Goal: Transaction & Acquisition: Purchase product/service

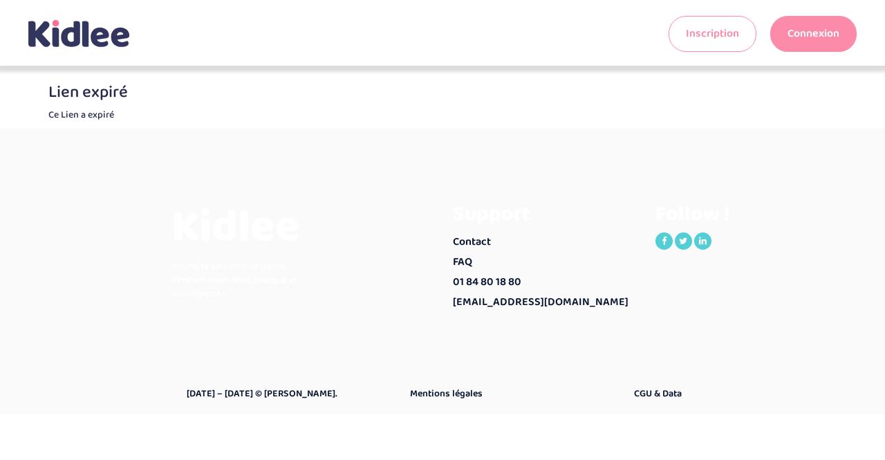
click at [813, 39] on link "Connexion" at bounding box center [813, 34] width 86 height 36
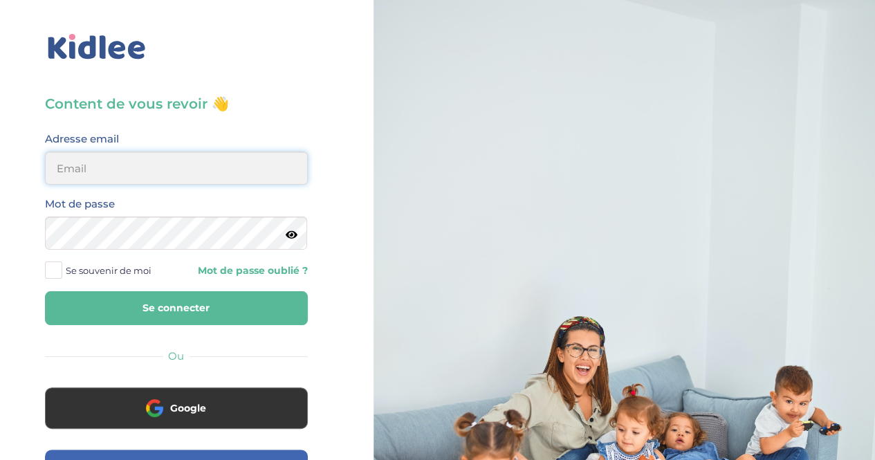
click at [226, 167] on input "email" at bounding box center [176, 167] width 263 height 33
type input "amzianedalia@hotmail.com"
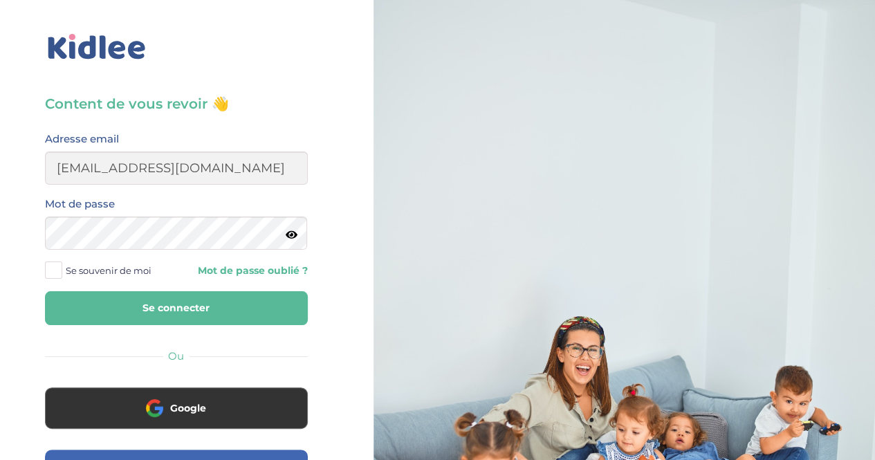
click at [51, 268] on span at bounding box center [53, 269] width 17 height 17
click at [0, 0] on input "Se souvenir de moi" at bounding box center [0, 0] width 0 height 0
click at [138, 300] on button "Se connecter" at bounding box center [176, 308] width 263 height 34
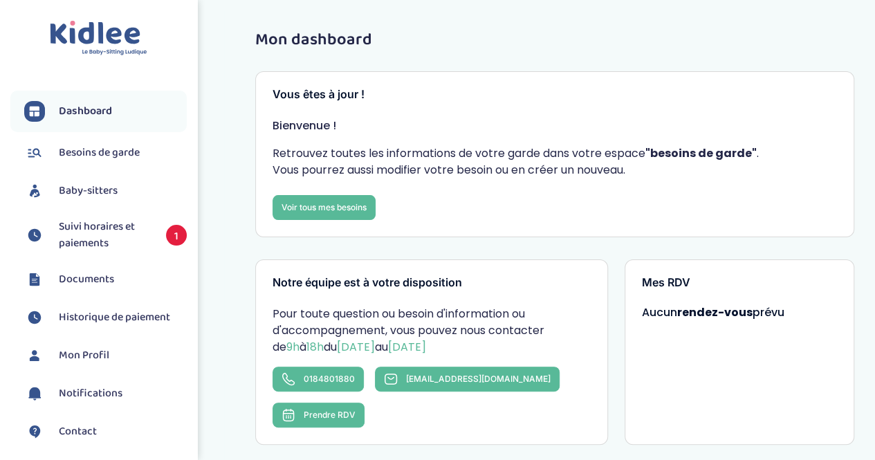
click at [90, 245] on span "Suivi horaires et paiements" at bounding box center [105, 234] width 93 height 33
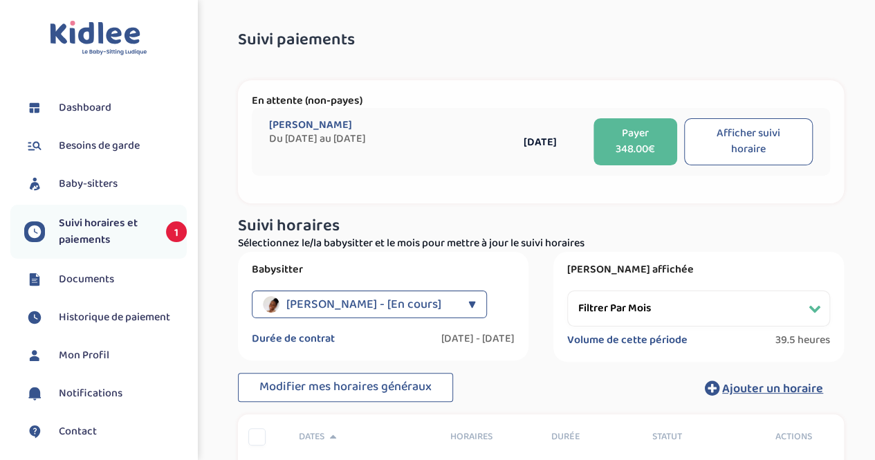
click at [731, 131] on button "Afficher suivi horaire" at bounding box center [748, 141] width 129 height 47
select select "septembre 2025"
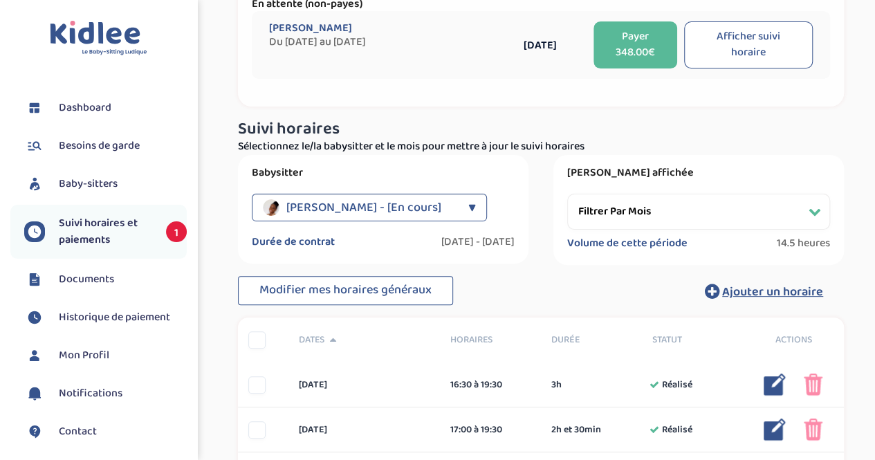
scroll to position [54, 0]
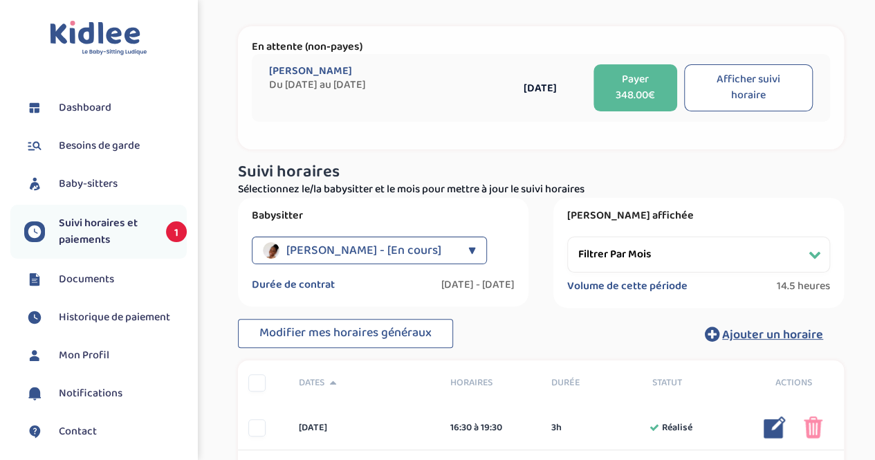
click at [653, 91] on button "Payer 348.00€" at bounding box center [635, 87] width 84 height 47
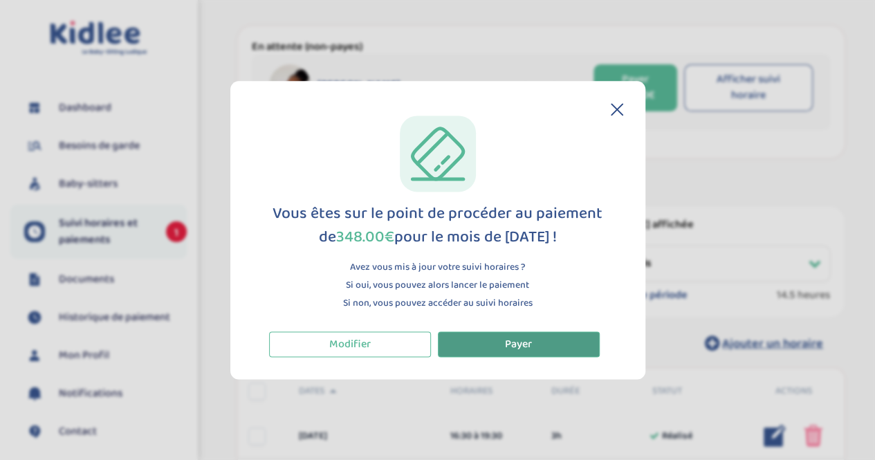
click at [502, 349] on button "Payer" at bounding box center [519, 344] width 162 height 26
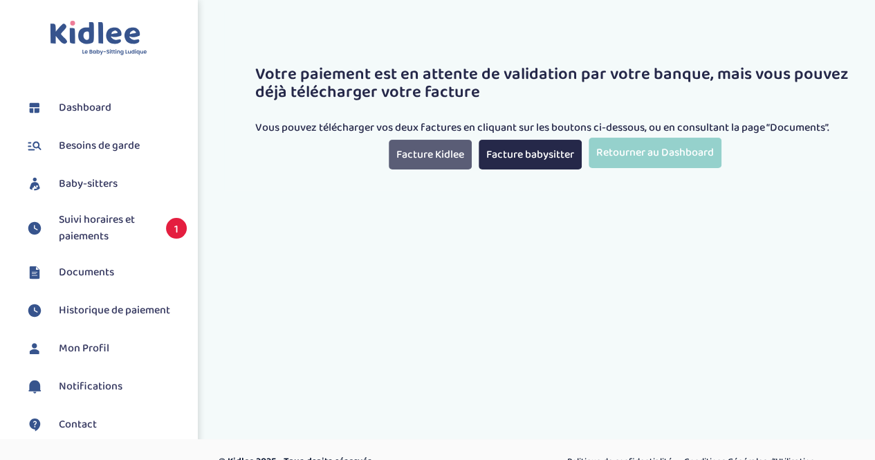
click at [431, 156] on link "Facture Kidlee" at bounding box center [430, 155] width 83 height 30
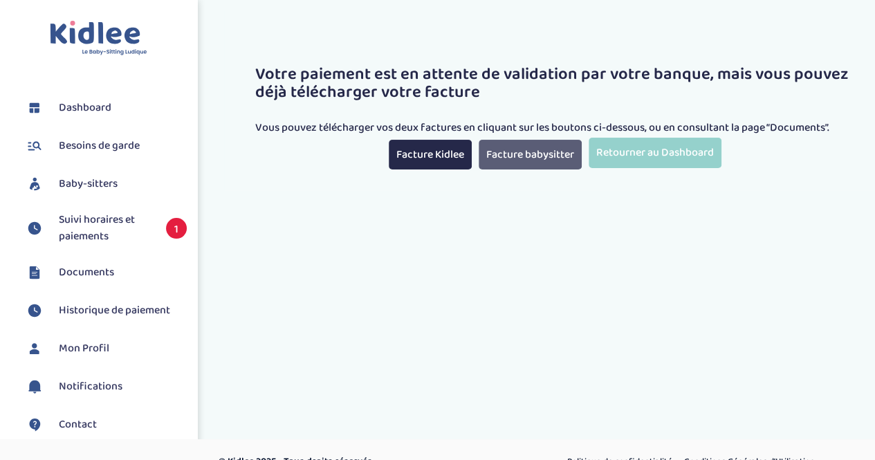
click at [510, 161] on link "Facture babysitter" at bounding box center [529, 155] width 103 height 30
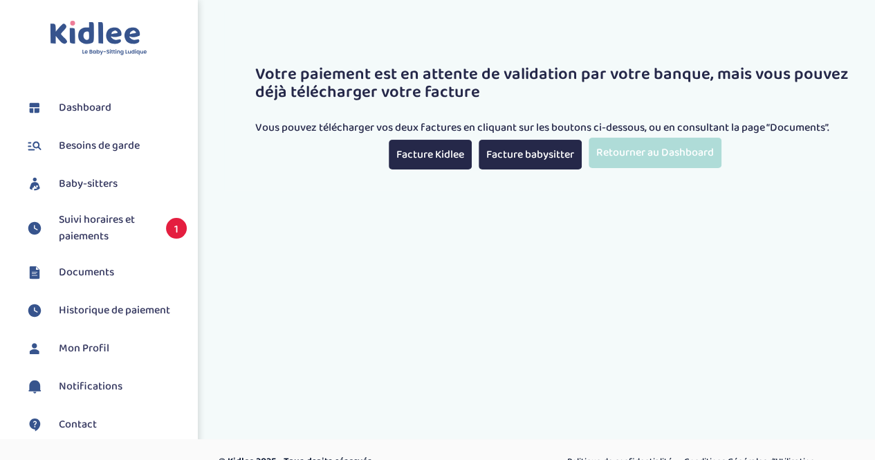
click at [641, 153] on link "Retourner au Dashboard" at bounding box center [654, 153] width 133 height 30
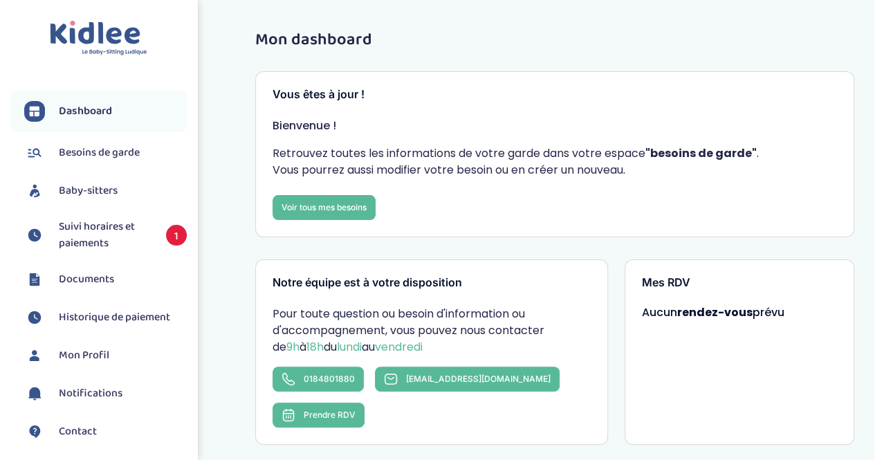
click at [99, 236] on span "Suivi horaires et paiements" at bounding box center [105, 234] width 93 height 33
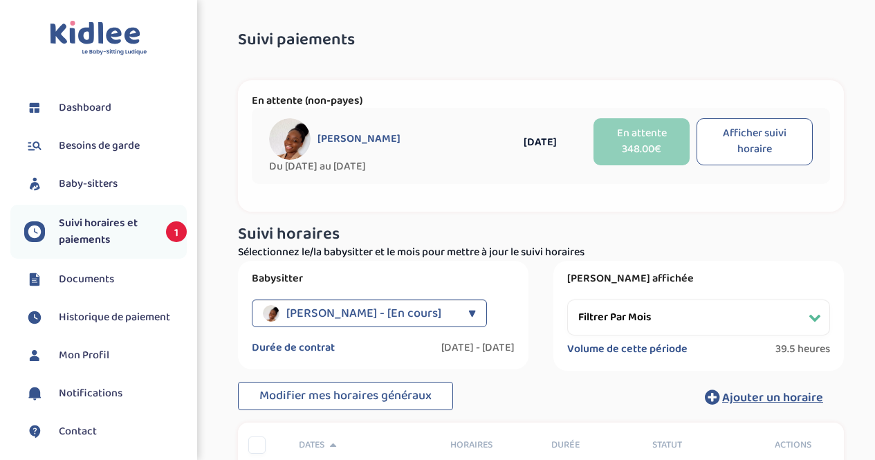
select select "[DATE]"
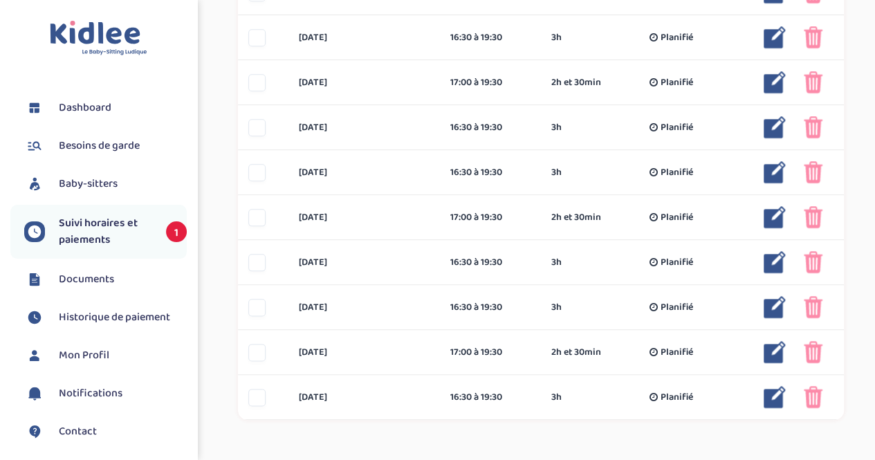
scroll to position [677, 0]
click at [124, 309] on span "Historique de paiement" at bounding box center [114, 317] width 111 height 17
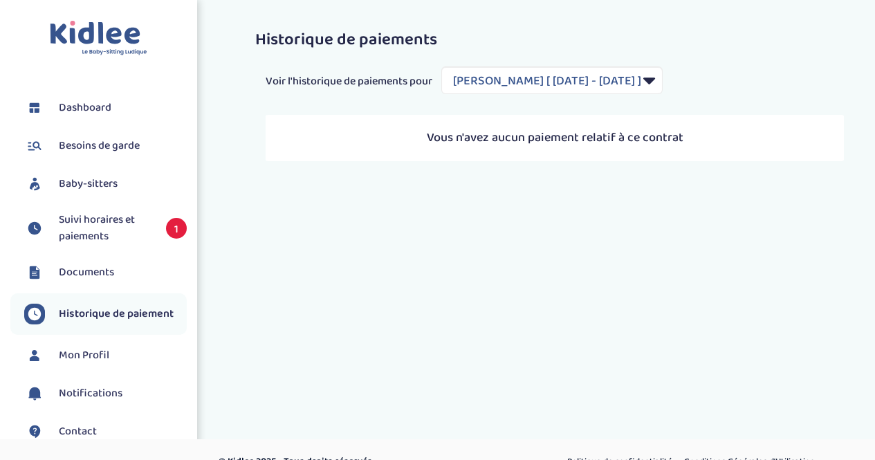
select select "2184"
click at [97, 267] on span "Documents" at bounding box center [86, 272] width 55 height 17
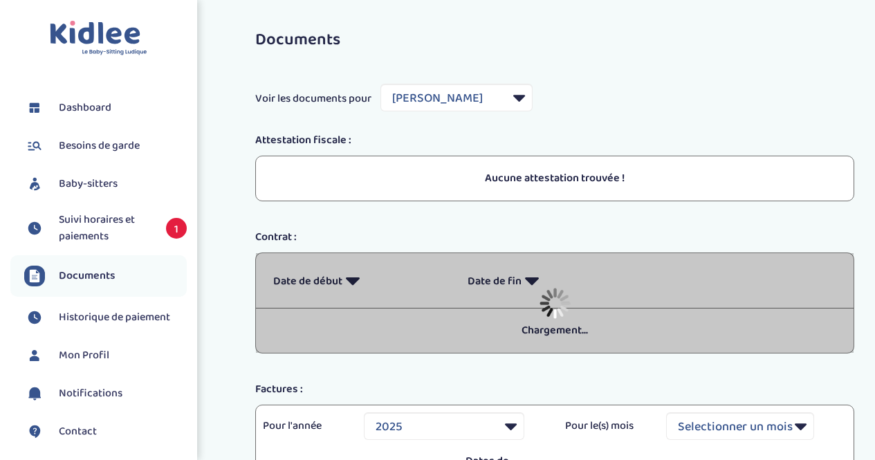
select select "39523"
select select "2025"
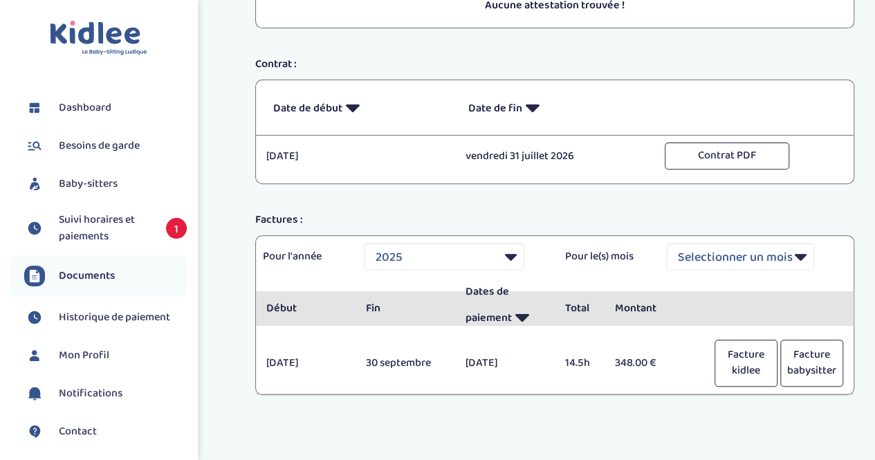
scroll to position [173, 0]
click at [740, 357] on button "Facture kidlee" at bounding box center [745, 362] width 63 height 47
click at [80, 228] on span "Suivi horaires et paiements" at bounding box center [105, 228] width 93 height 33
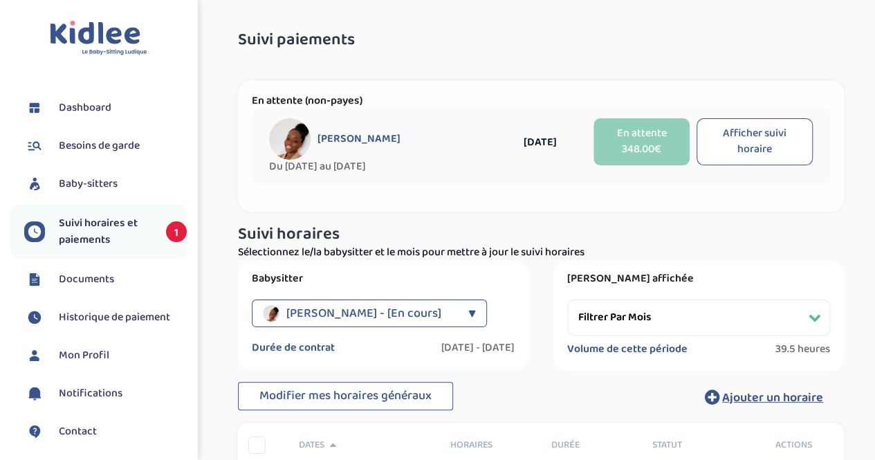
click at [740, 139] on button "Afficher suivi horaire" at bounding box center [754, 141] width 116 height 47
select select "septembre 2025"
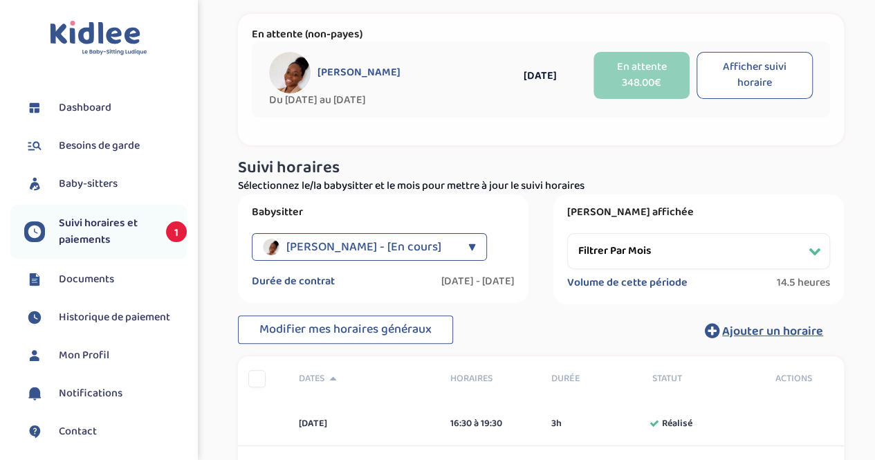
scroll to position [66, 0]
click at [119, 312] on span "Historique de paiement" at bounding box center [114, 317] width 111 height 17
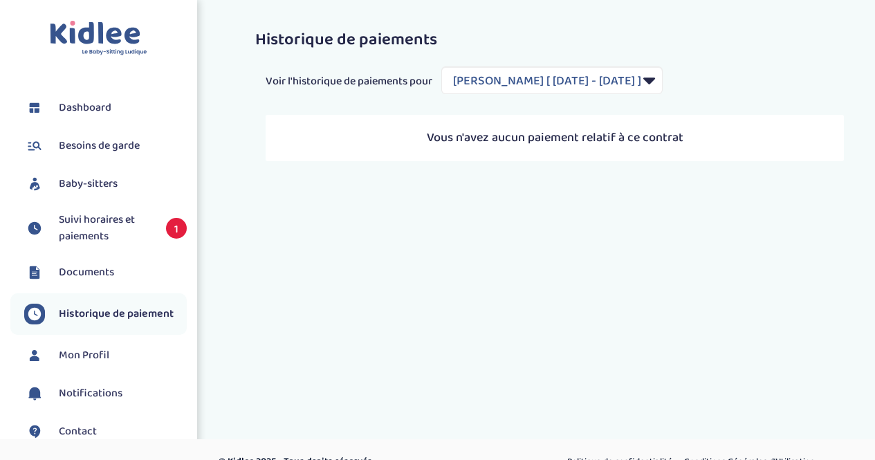
select select "2184"
click at [662, 88] on select "Filtrer par Contrat Zabo Raky [ [DATE] - [DATE] ]" at bounding box center [551, 80] width 221 height 28
click at [565, 286] on div "Toggle navigation FAQ [PERSON_NAME] Dashboard Besoins de garde Baby-sitters Sui…" at bounding box center [437, 242] width 875 height 484
click at [86, 109] on span "Dashboard" at bounding box center [85, 108] width 53 height 17
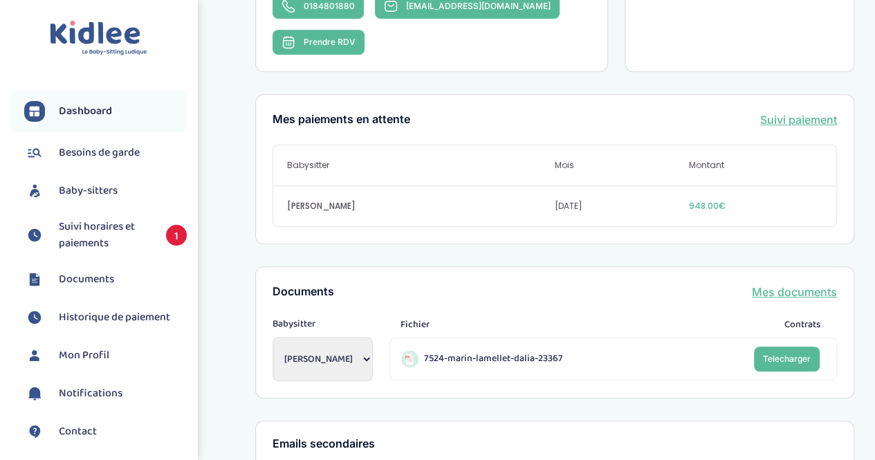
scroll to position [372, 0]
click at [777, 112] on link "Suivi paiement" at bounding box center [798, 120] width 77 height 17
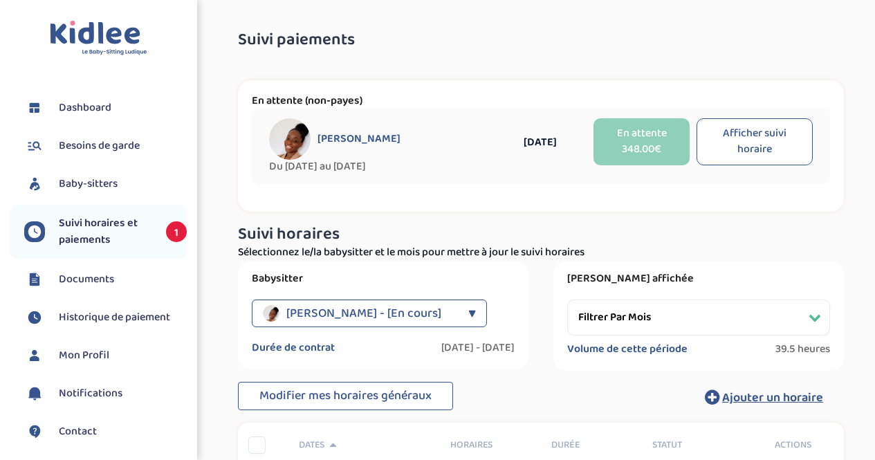
select select "[DATE]"
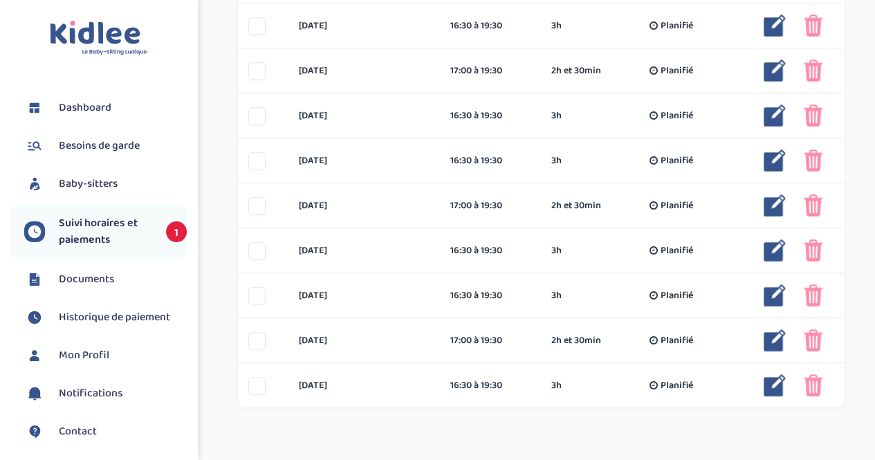
scroll to position [689, 0]
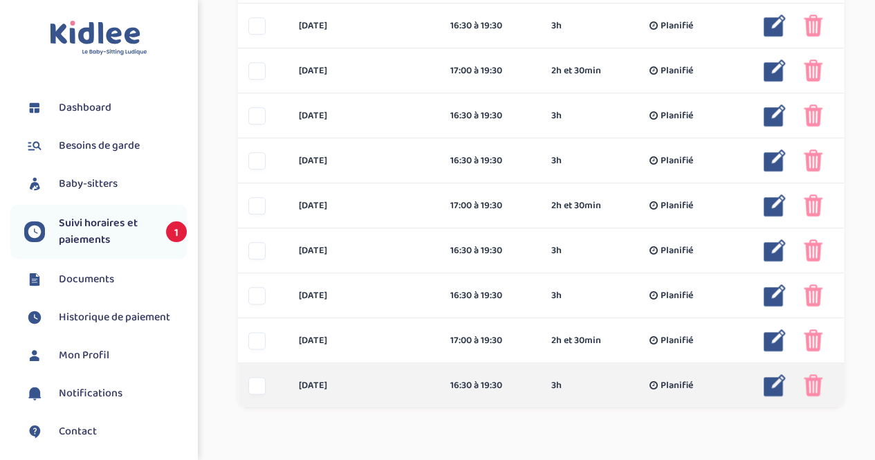
click at [260, 386] on div at bounding box center [256, 385] width 17 height 17
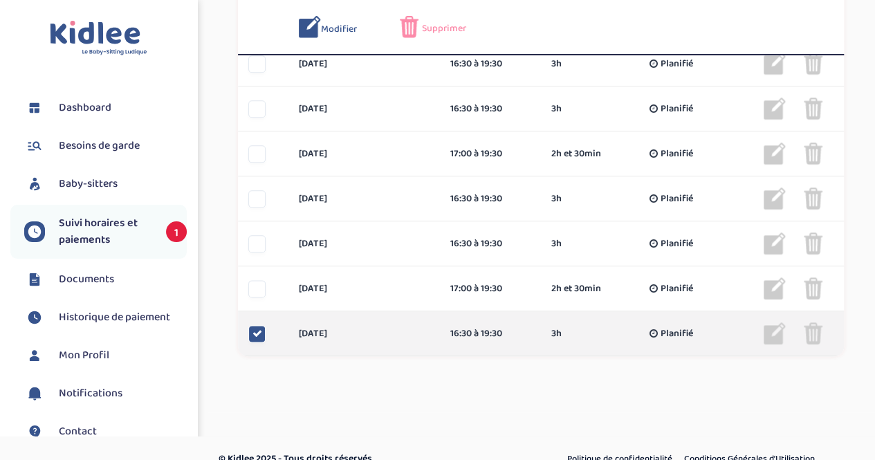
click at [257, 335] on icon at bounding box center [257, 333] width 10 height 10
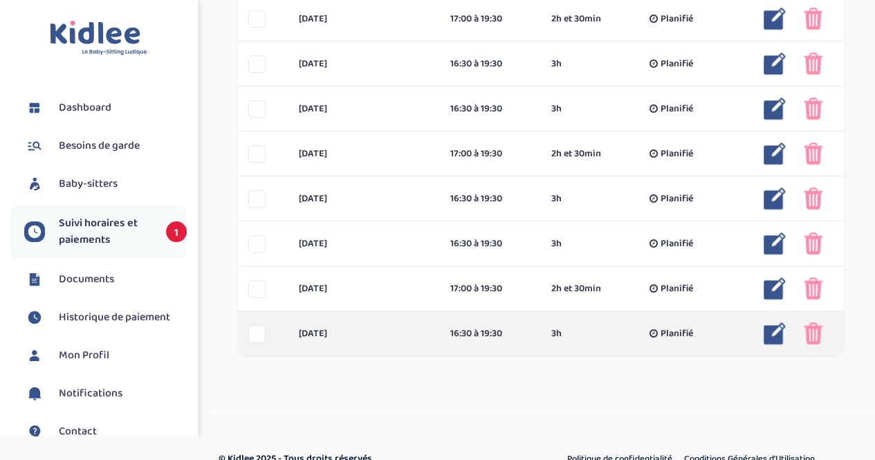
click at [257, 335] on div at bounding box center [256, 333] width 17 height 17
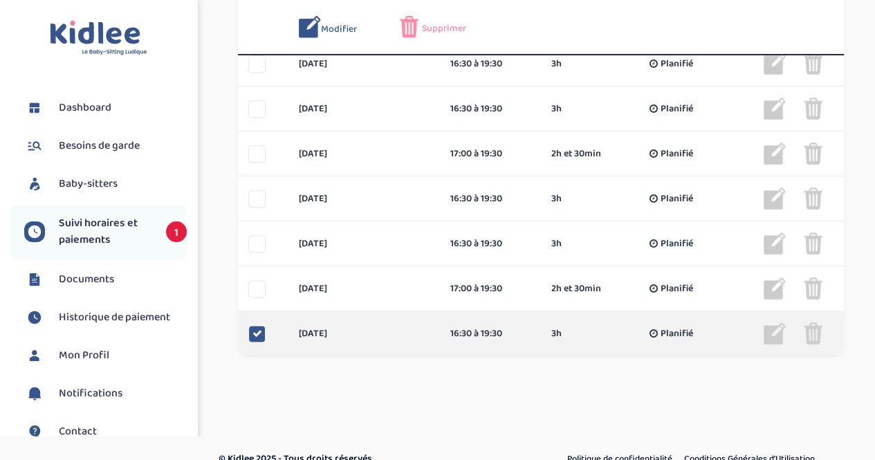
scroll to position [761, 0]
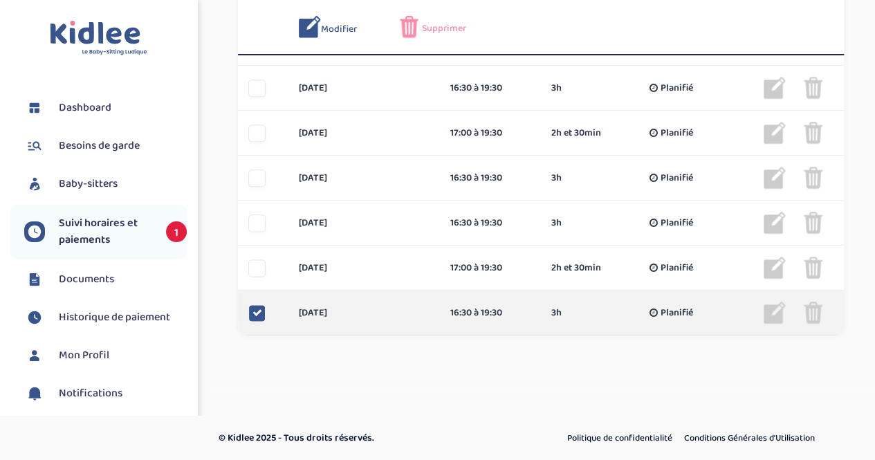
click at [256, 313] on icon at bounding box center [257, 313] width 10 height 10
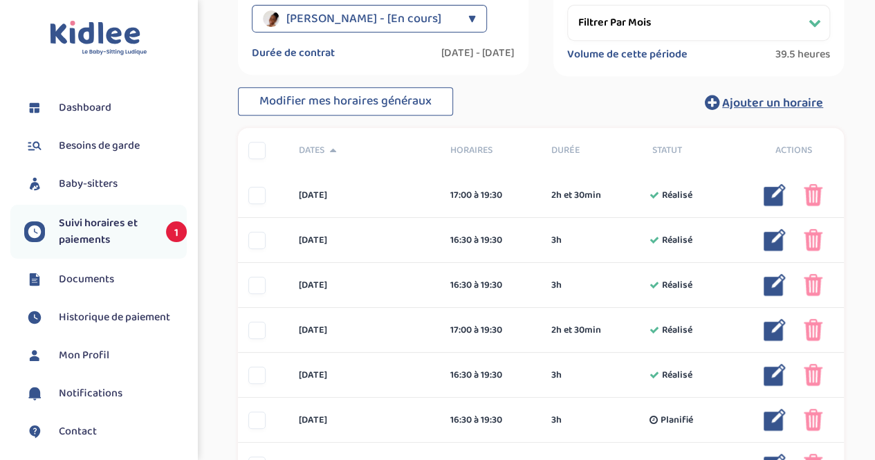
scroll to position [291, 0]
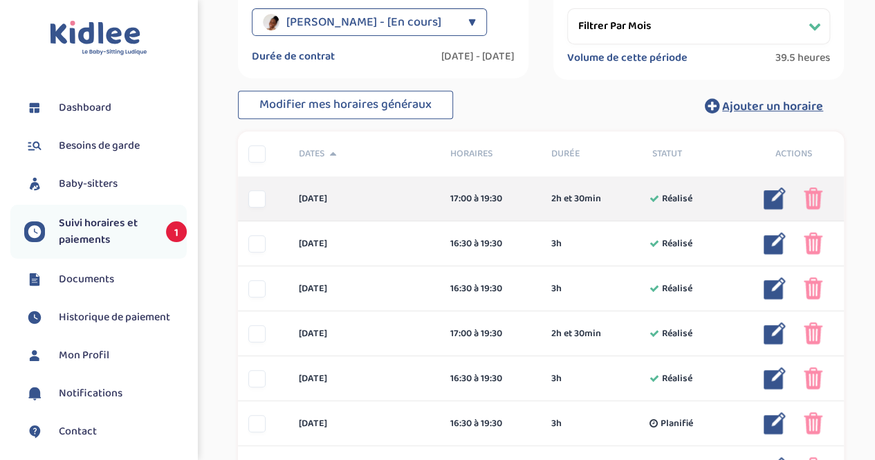
click at [774, 198] on img at bounding box center [774, 198] width 22 height 22
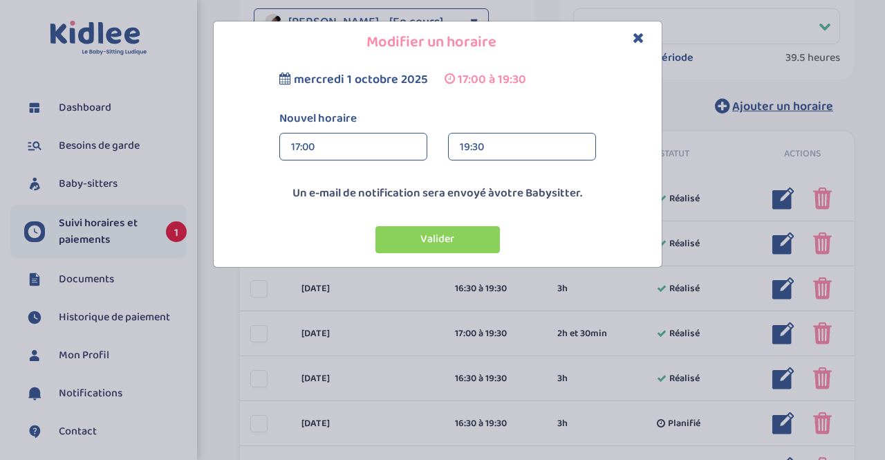
click at [639, 32] on icon "Close" at bounding box center [639, 37] width 12 height 15
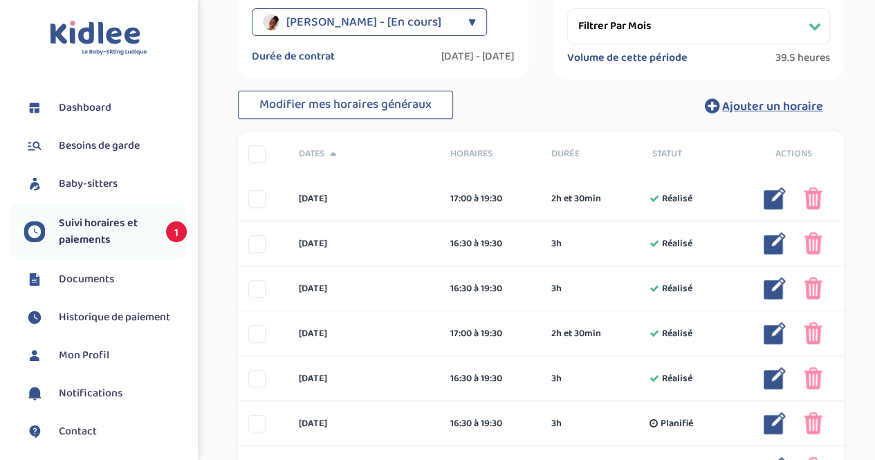
click at [77, 146] on span "Besoins de garde" at bounding box center [99, 146] width 81 height 17
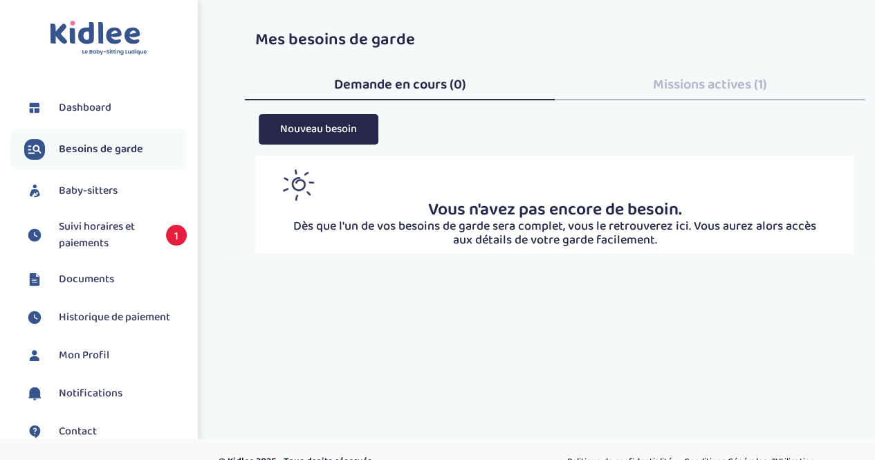
click at [683, 90] on span "Missions actives (1)" at bounding box center [710, 84] width 114 height 22
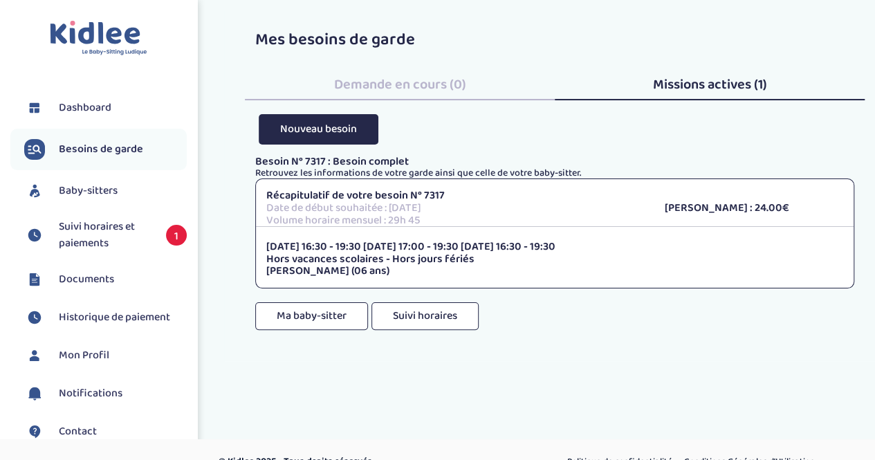
click at [86, 272] on span "Documents" at bounding box center [86, 279] width 55 height 17
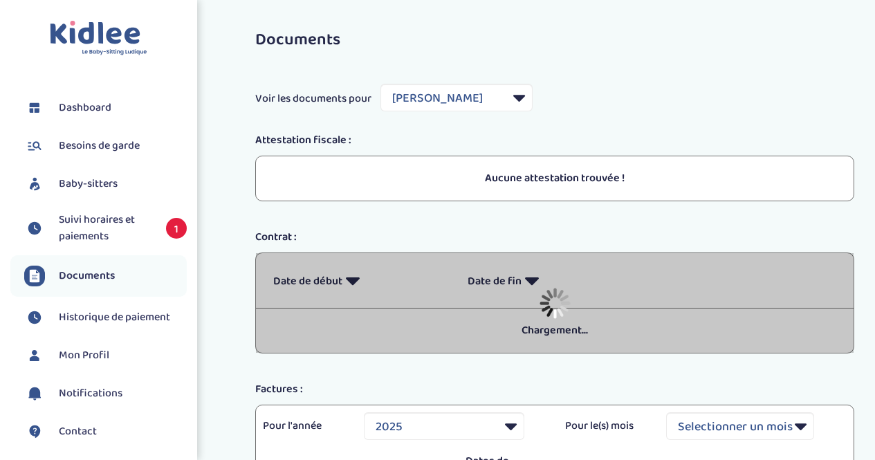
select select "39523"
select select "2025"
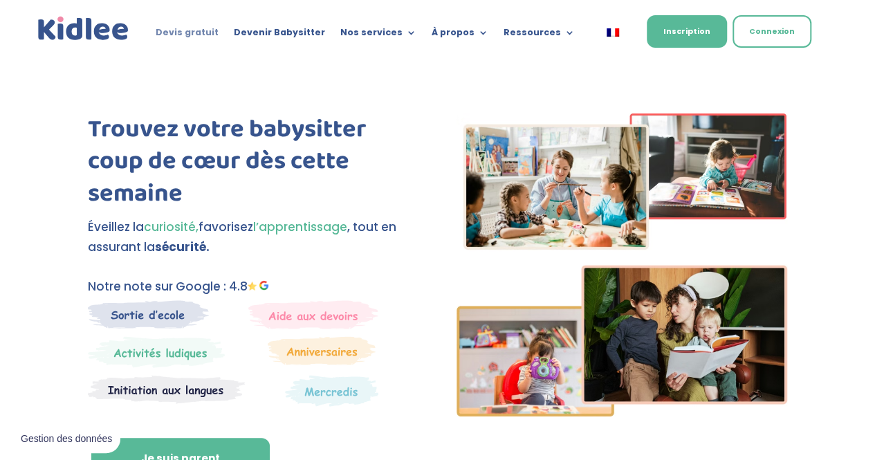
click at [192, 30] on link "Devis gratuit" at bounding box center [187, 35] width 63 height 15
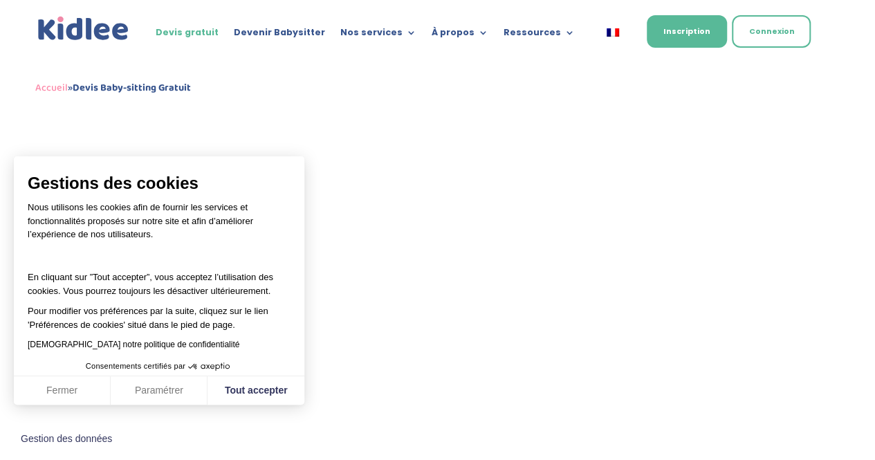
scroll to position [550, 0]
click at [59, 393] on button "Fermer" at bounding box center [62, 390] width 97 height 29
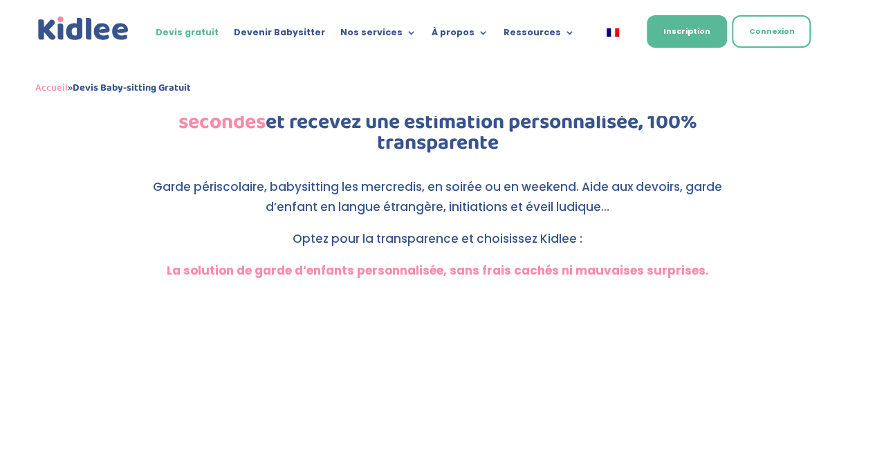
scroll to position [0, 0]
